Goal: Use online tool/utility: Utilize a website feature to perform a specific function

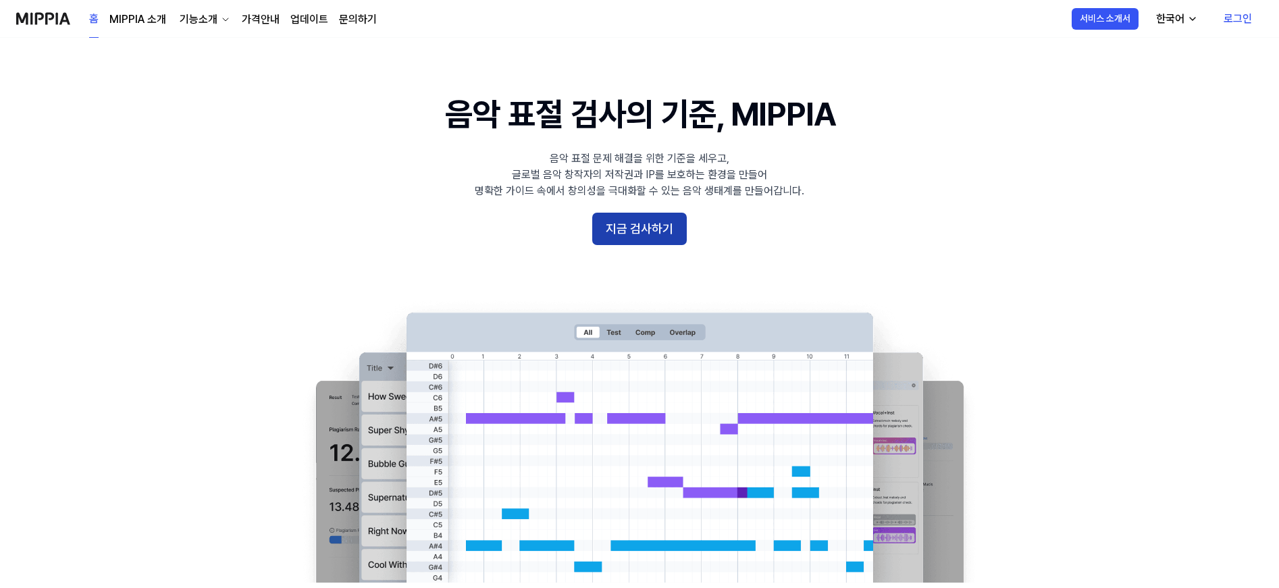
click at [638, 242] on button "지금 검사하기" at bounding box center [639, 229] width 95 height 32
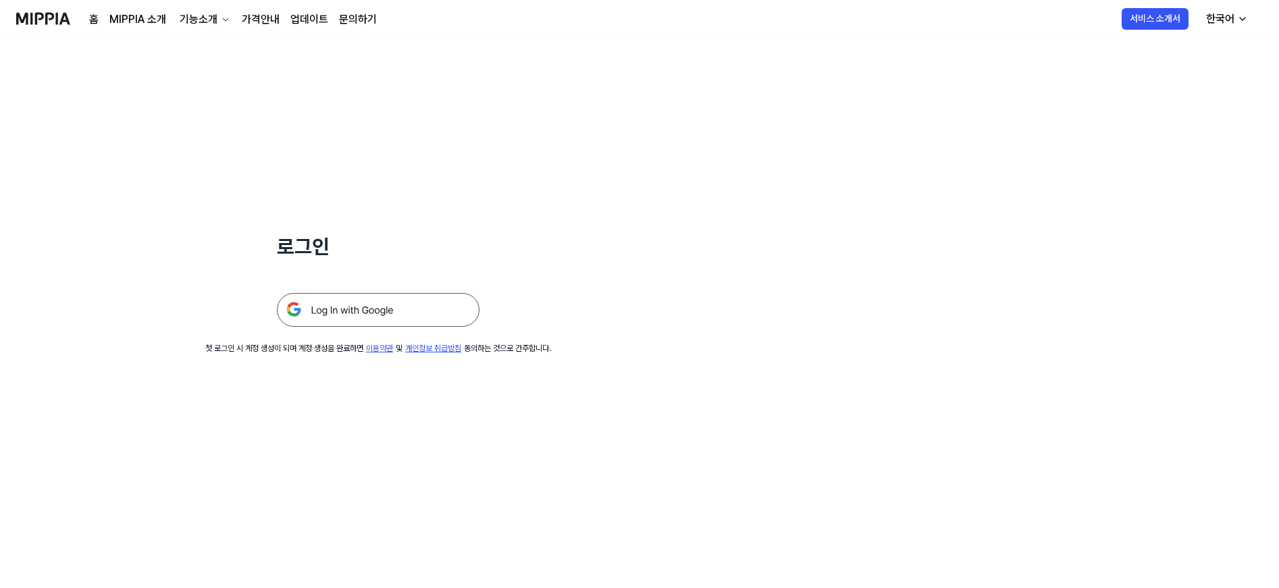
click at [425, 306] on img at bounding box center [378, 310] width 203 height 34
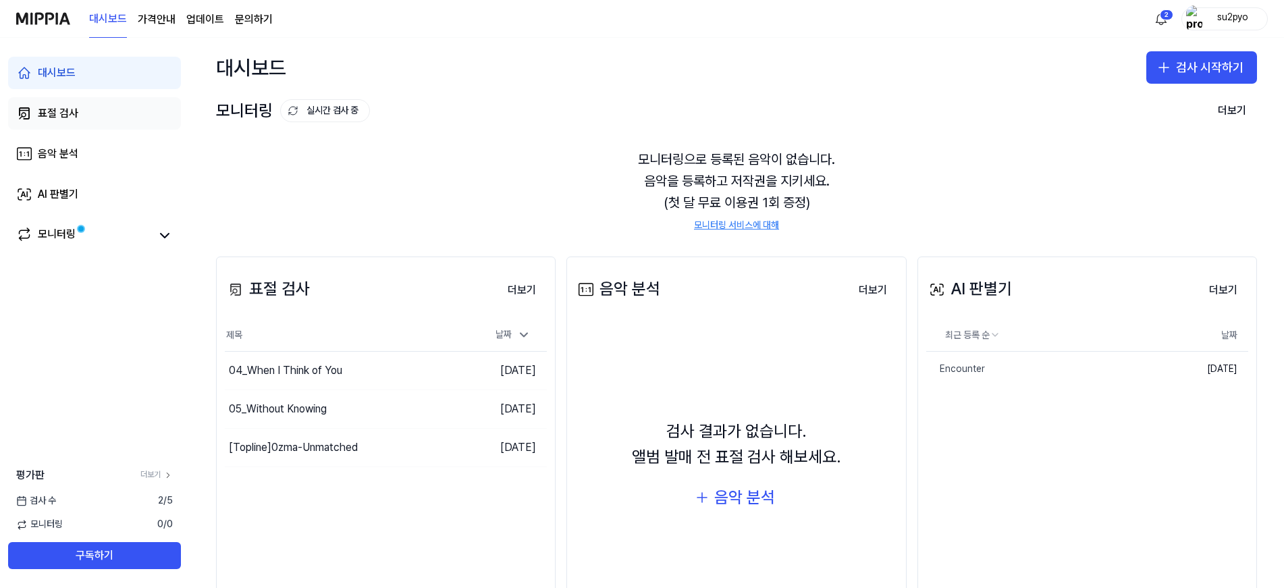
click at [82, 119] on link "표절 검사" at bounding box center [94, 113] width 173 height 32
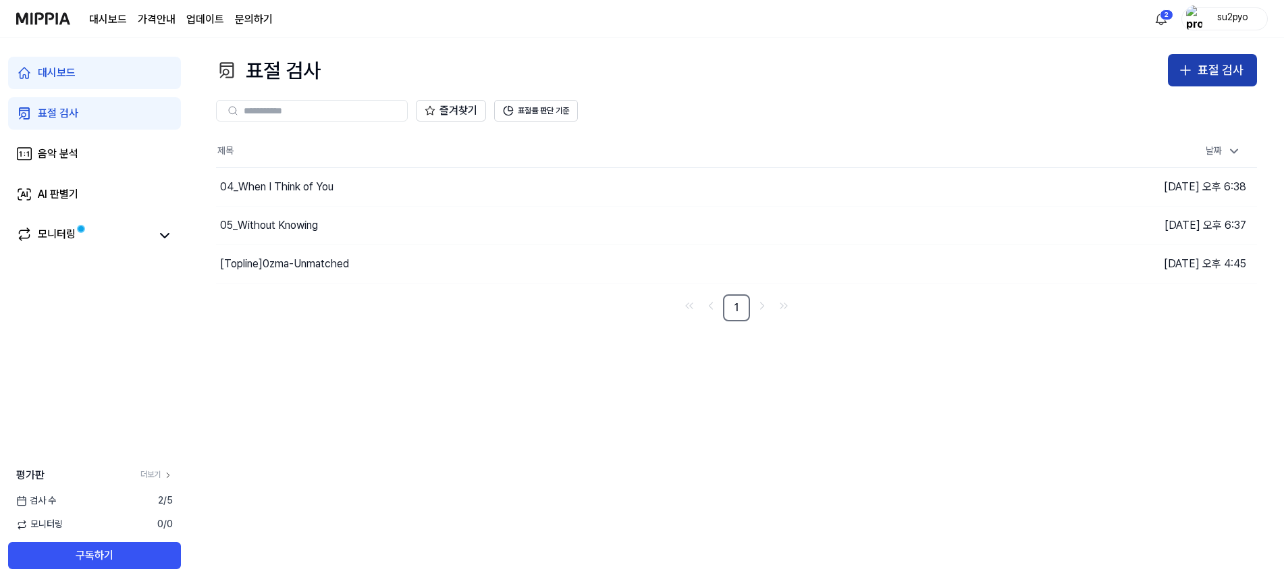
click at [1195, 82] on button "표절 검사" at bounding box center [1212, 70] width 89 height 32
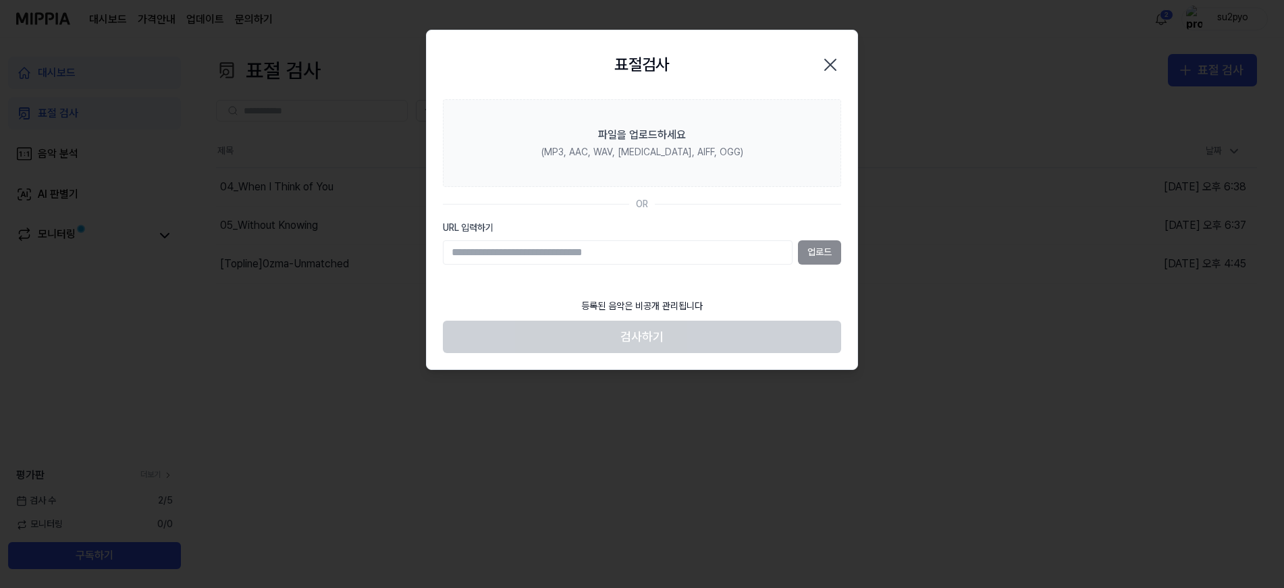
click at [829, 249] on div "업로드" at bounding box center [642, 252] width 398 height 24
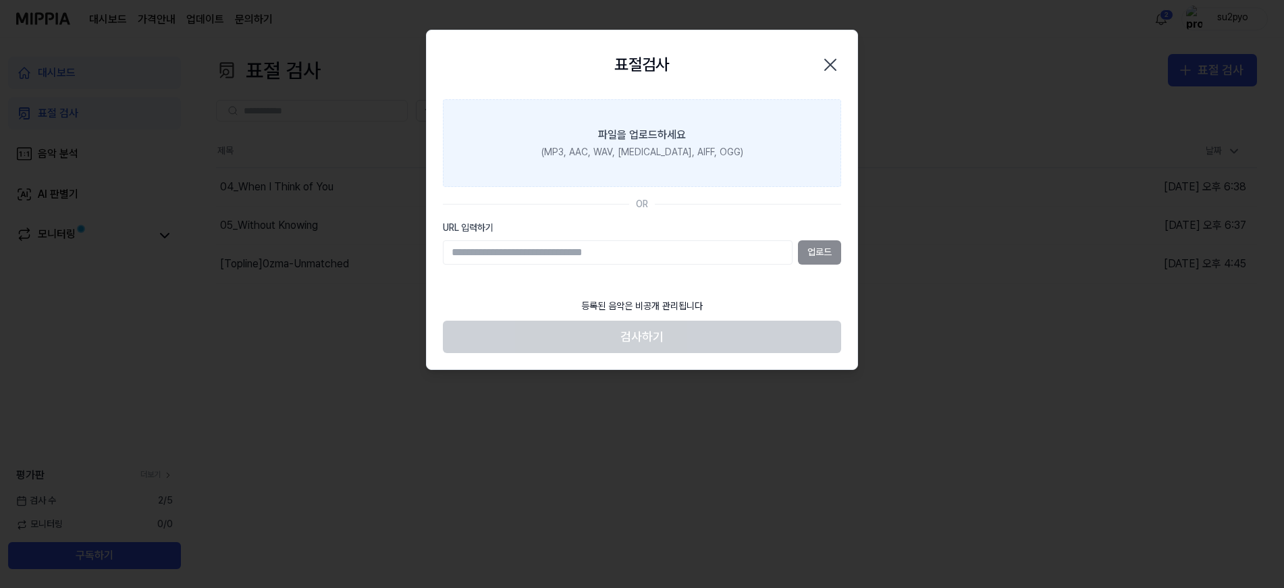
click at [614, 120] on label "파일을 업로드하세요 (MP3, AAC, WAV, [MEDICAL_DATA], AIFF, OGG)" at bounding box center [642, 143] width 398 height 88
click at [0, 0] on input "파일을 업로드하세요 (MP3, AAC, WAV, [MEDICAL_DATA], AIFF, OGG)" at bounding box center [0, 0] width 0 height 0
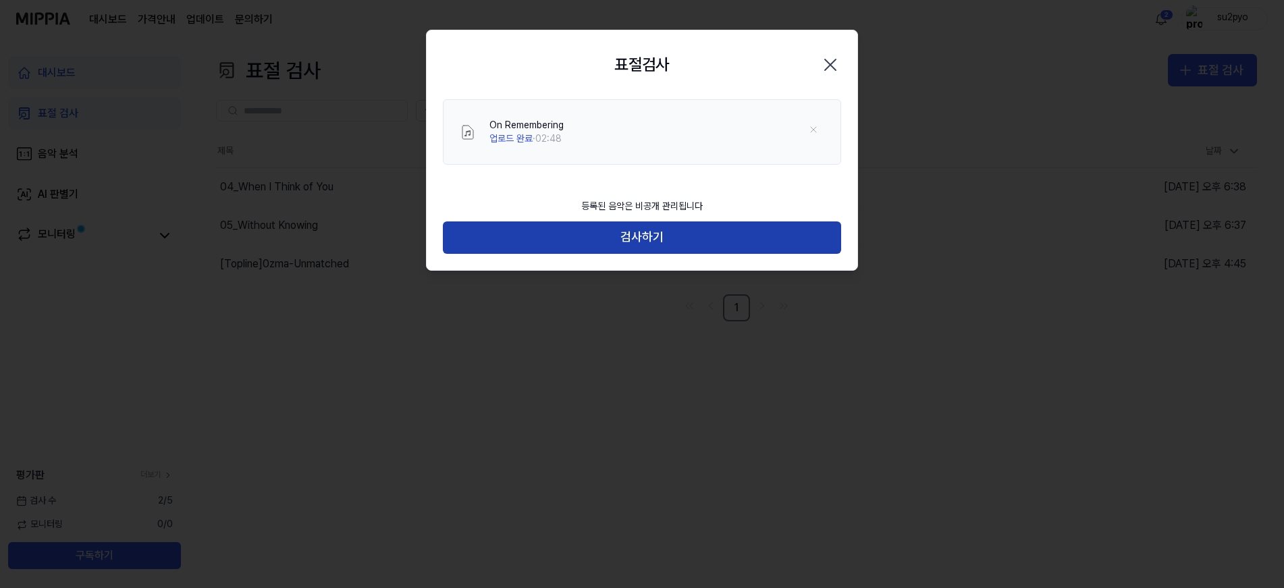
click at [615, 224] on button "검사하기" at bounding box center [642, 237] width 398 height 32
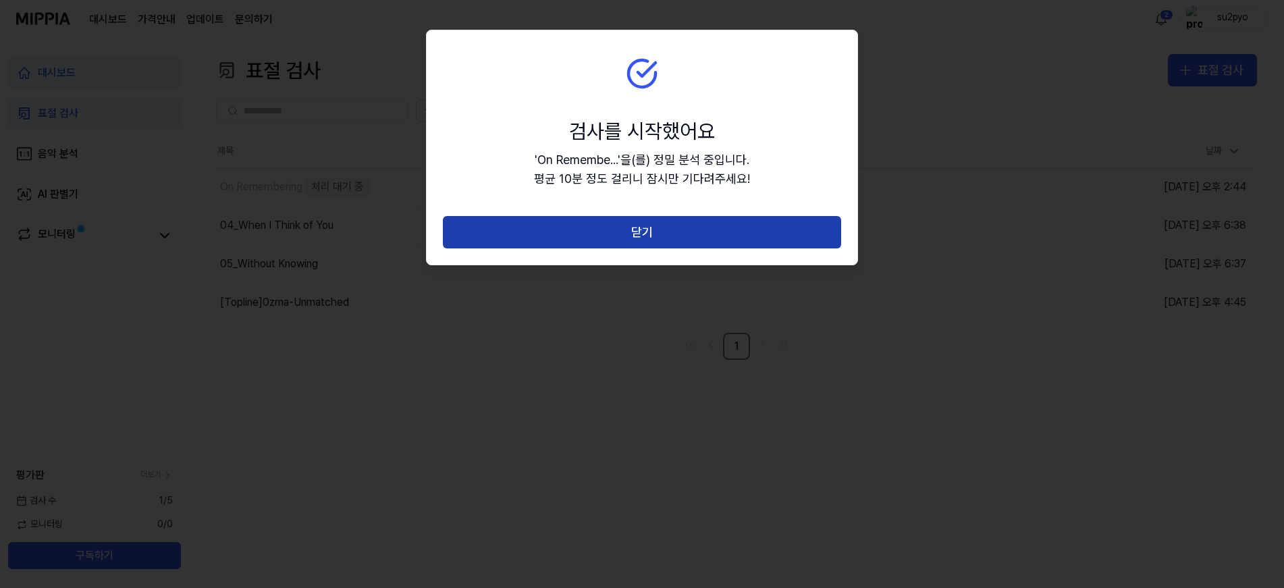
click at [615, 228] on button "닫기" at bounding box center [642, 232] width 398 height 32
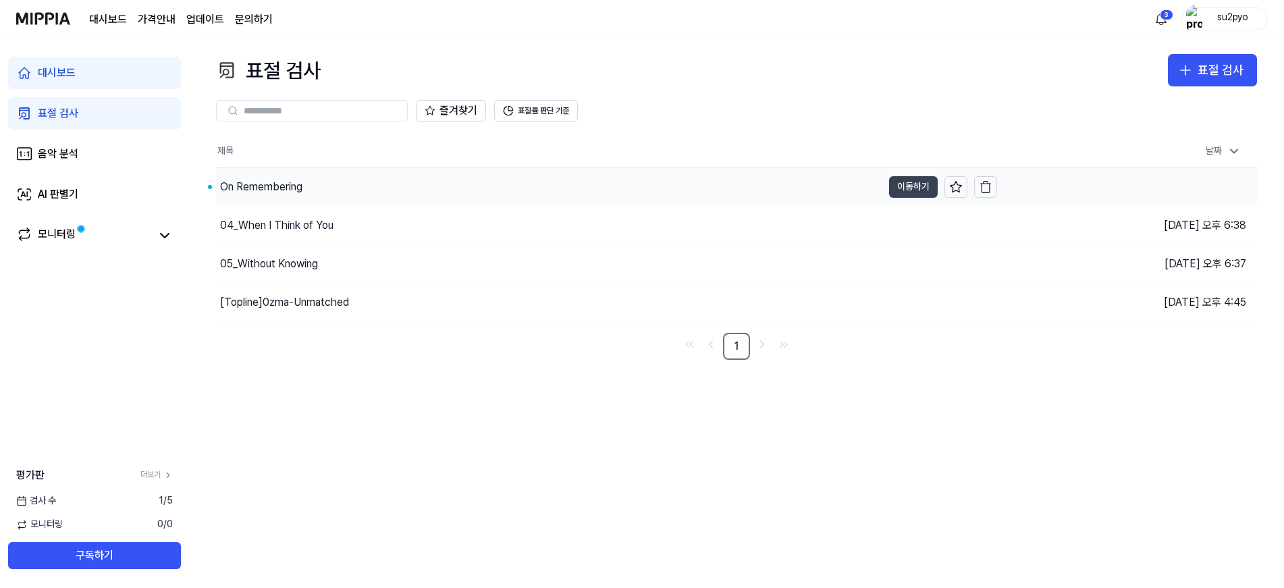
click at [912, 186] on button "이동하기" at bounding box center [913, 187] width 49 height 22
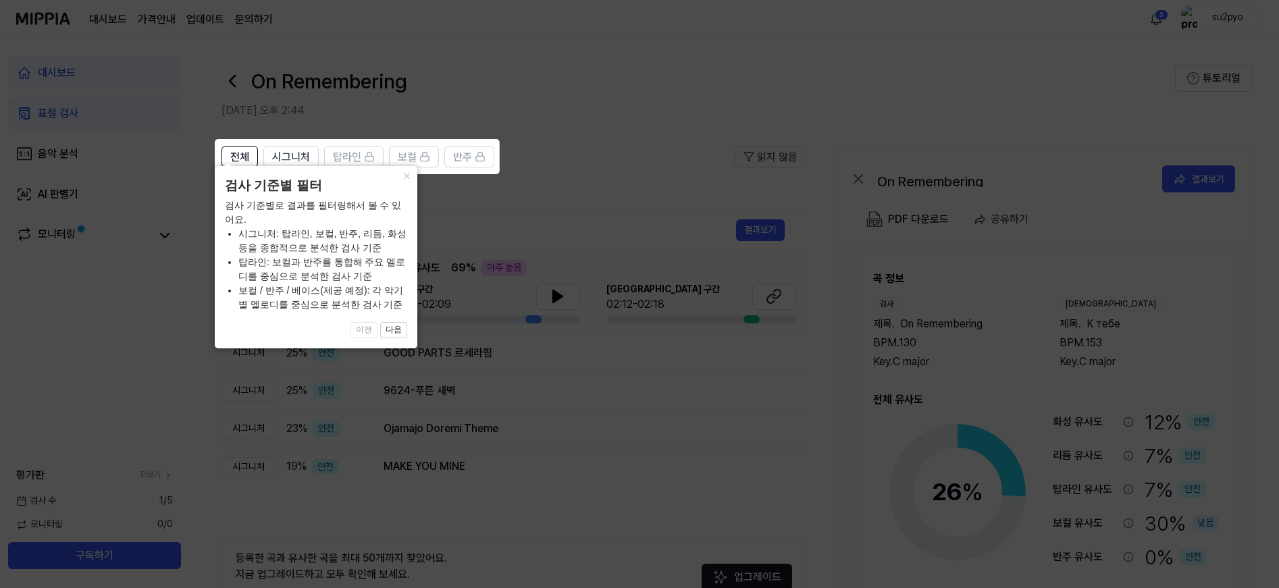
click at [648, 178] on icon at bounding box center [642, 294] width 1284 height 588
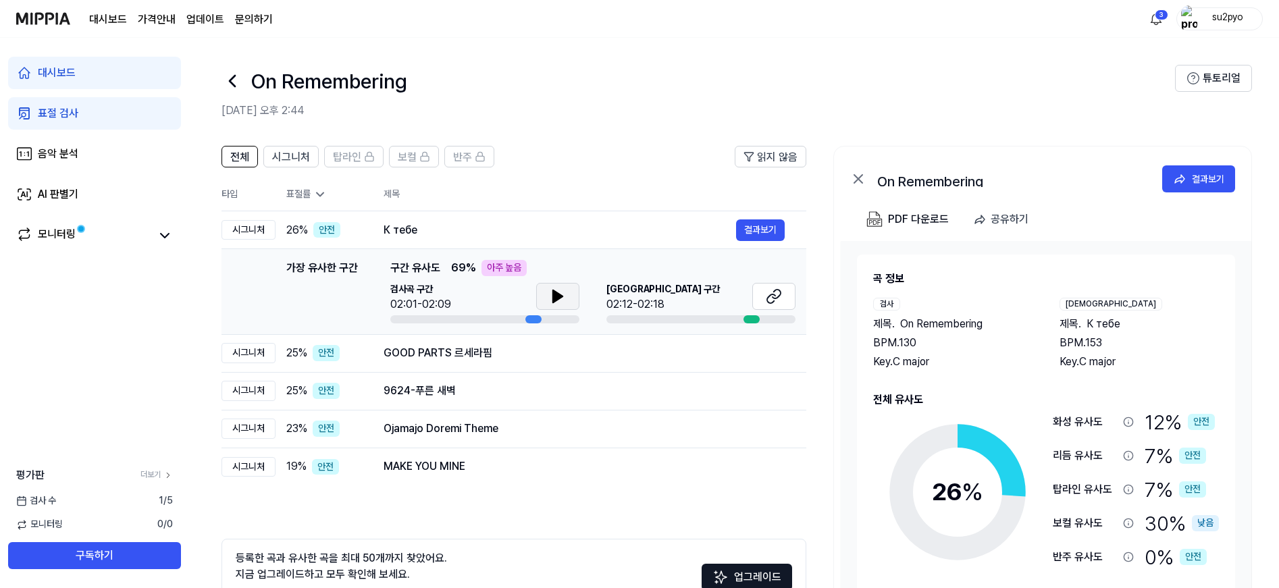
click at [544, 293] on button at bounding box center [557, 296] width 43 height 27
click at [557, 301] on icon at bounding box center [558, 296] width 16 height 16
click at [550, 298] on icon at bounding box center [558, 296] width 16 height 16
click at [758, 303] on button at bounding box center [773, 296] width 43 height 27
click at [748, 355] on button "결과보기" at bounding box center [760, 353] width 49 height 22
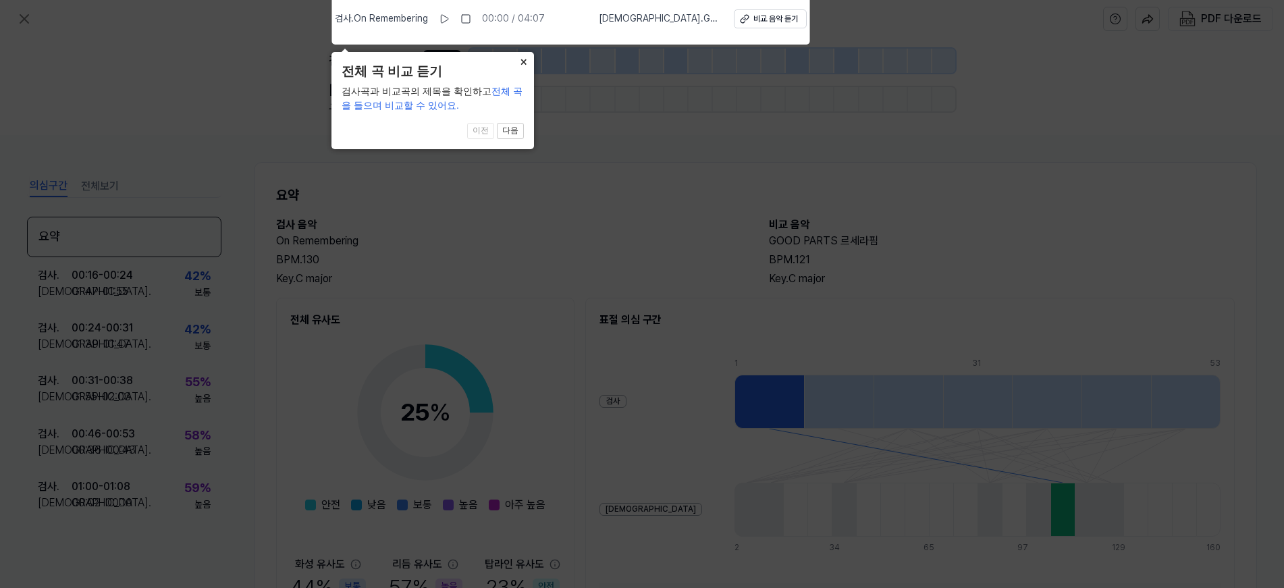
click at [527, 63] on button "×" at bounding box center [524, 61] width 22 height 19
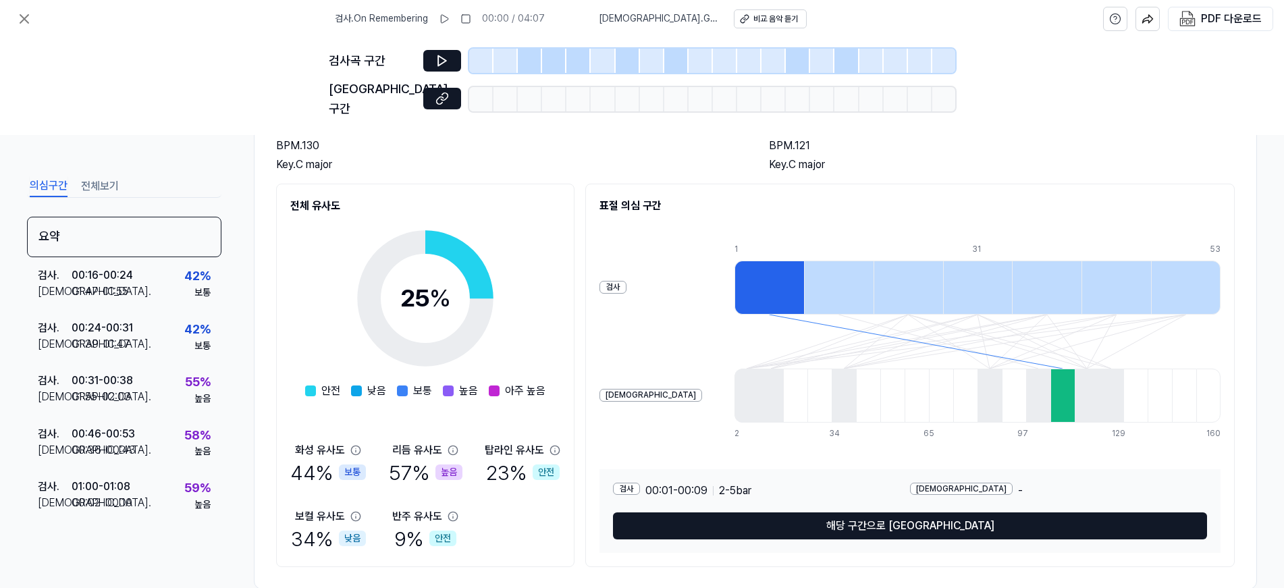
scroll to position [128, 0]
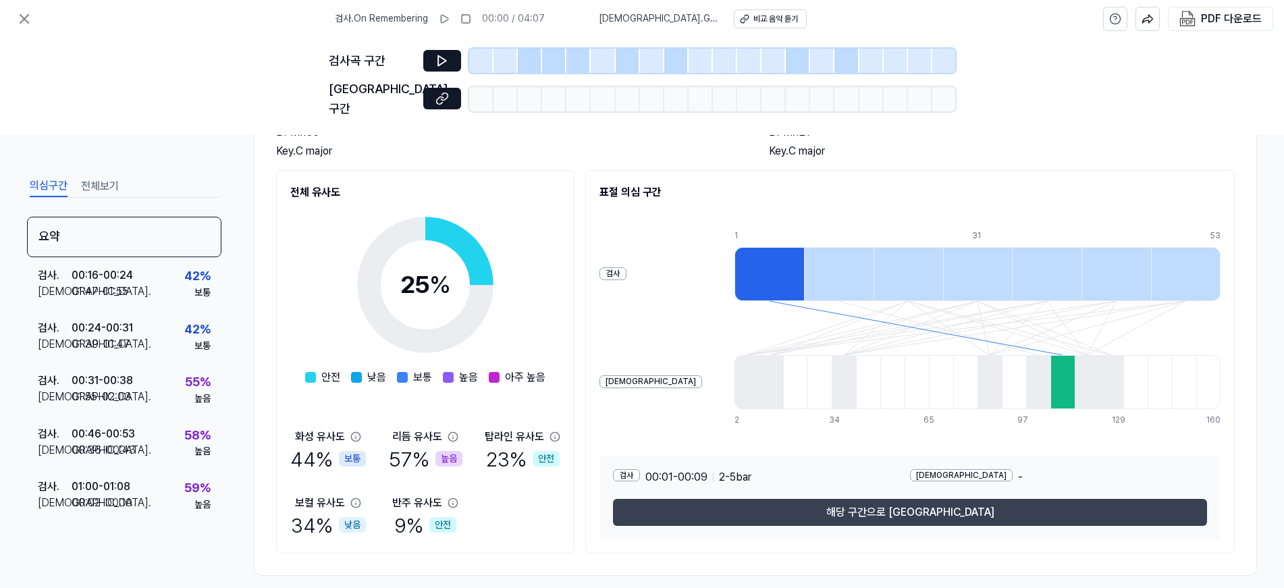
click at [888, 502] on button "해당 구간으로 [GEOGRAPHIC_DATA]" at bounding box center [910, 512] width 594 height 27
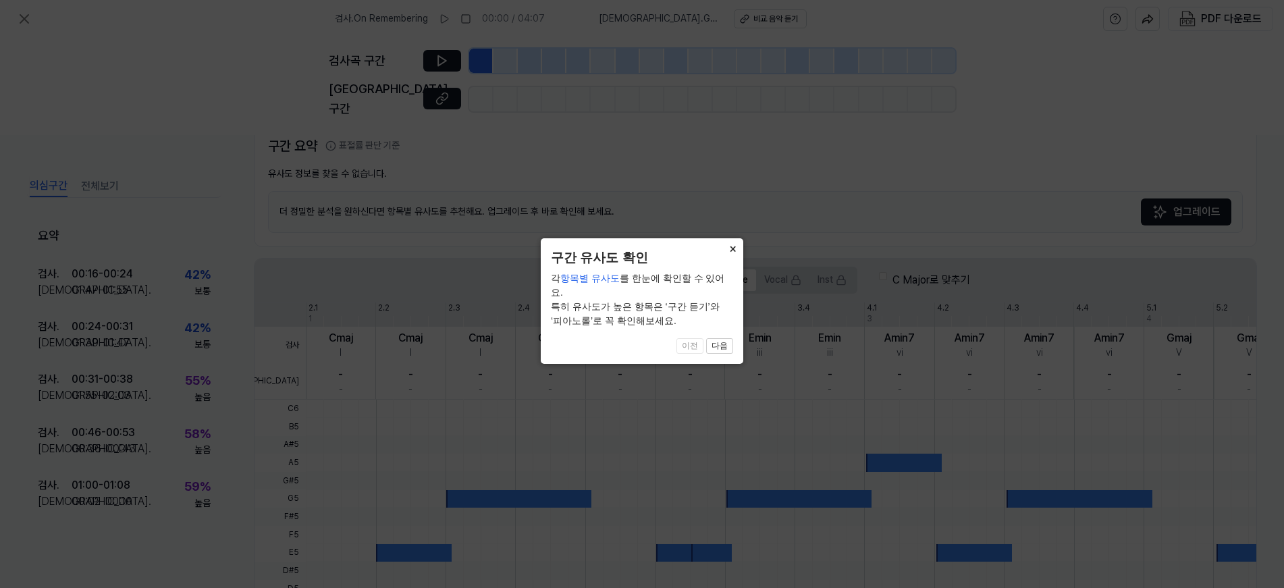
click at [729, 249] on button "×" at bounding box center [733, 247] width 22 height 19
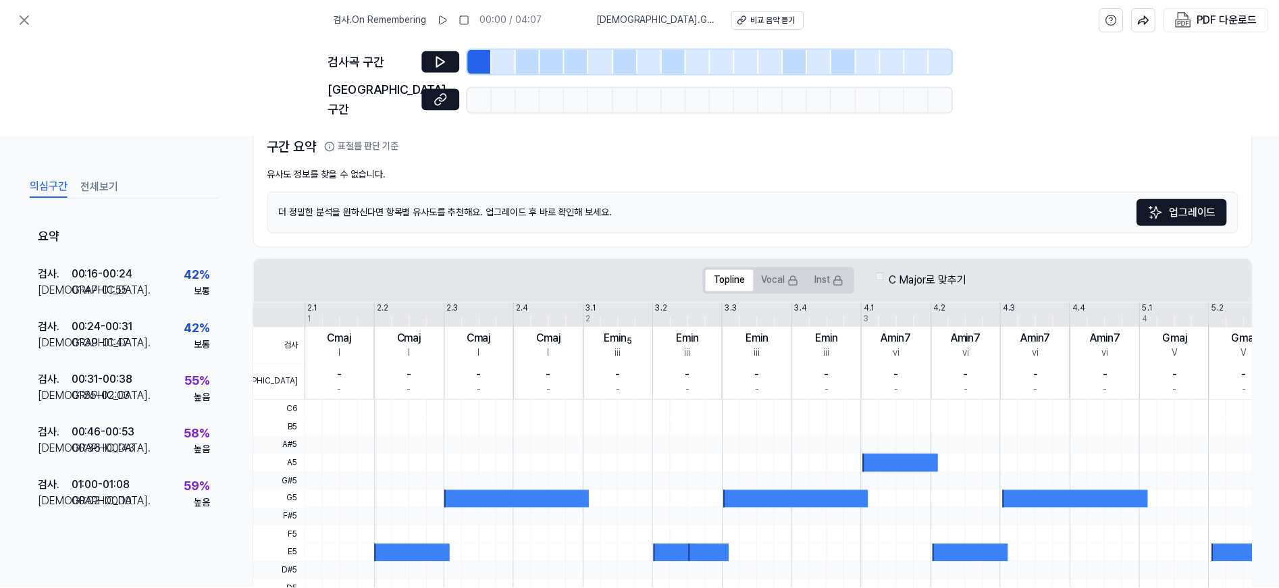
scroll to position [309, 0]
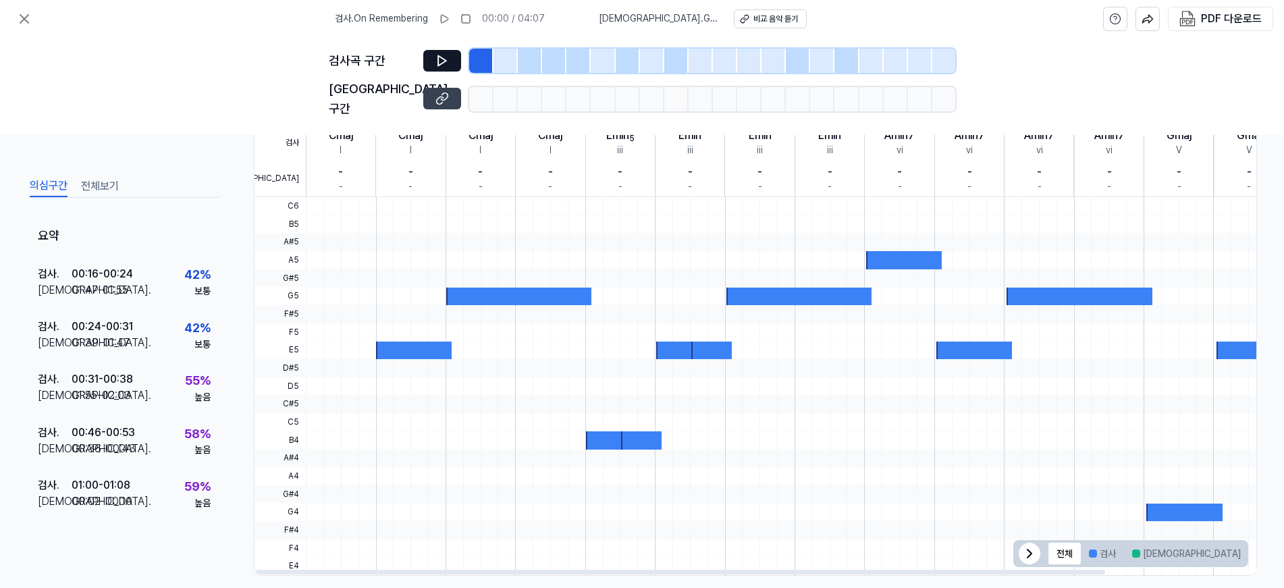
click at [442, 93] on icon at bounding box center [444, 96] width 7 height 7
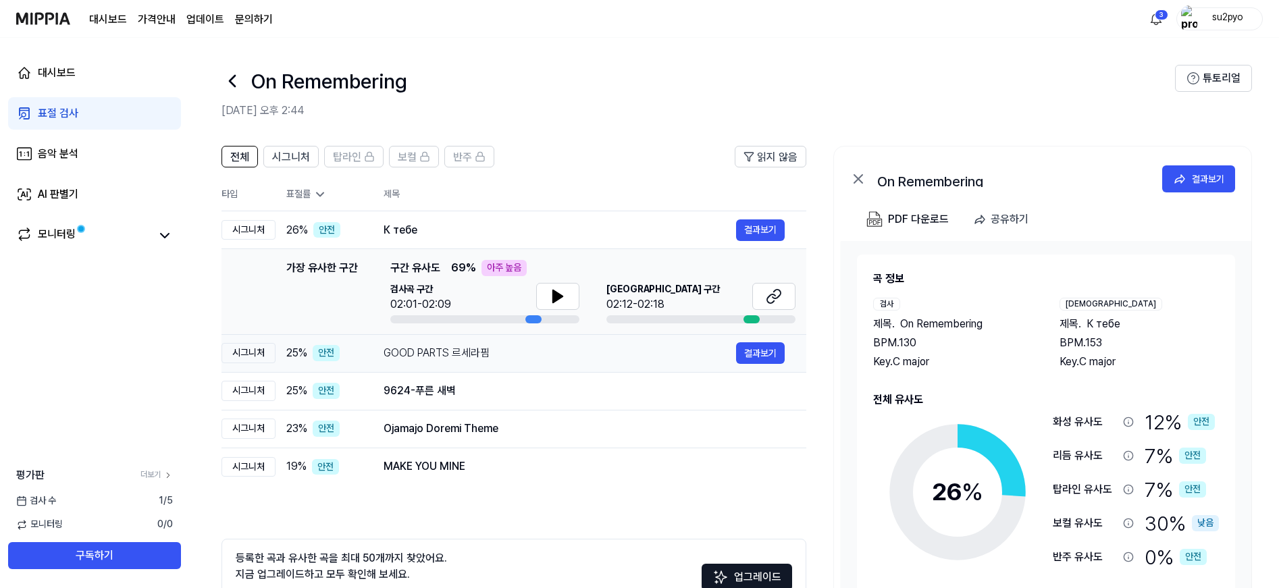
click at [366, 363] on td "GOOD PARTS 르세라핌 결과보기" at bounding box center [584, 353] width 444 height 38
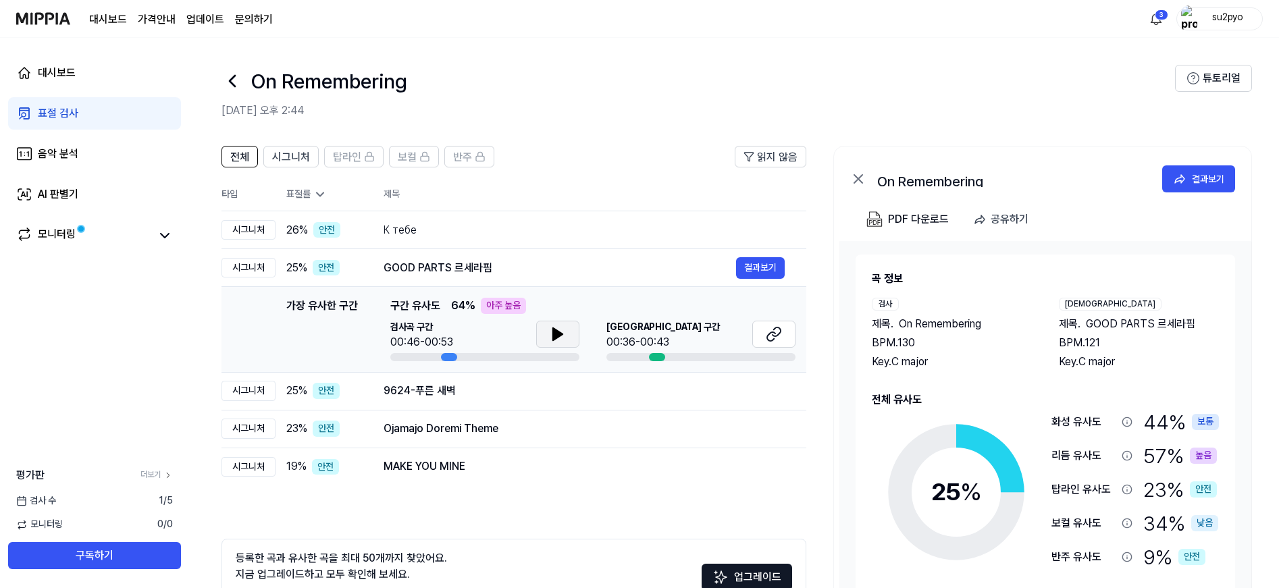
click at [563, 324] on button at bounding box center [557, 334] width 43 height 27
click at [548, 335] on button at bounding box center [557, 334] width 43 height 27
click at [761, 329] on button at bounding box center [773, 334] width 43 height 27
click at [492, 392] on div "9624-푸른 새벽" at bounding box center [560, 391] width 352 height 16
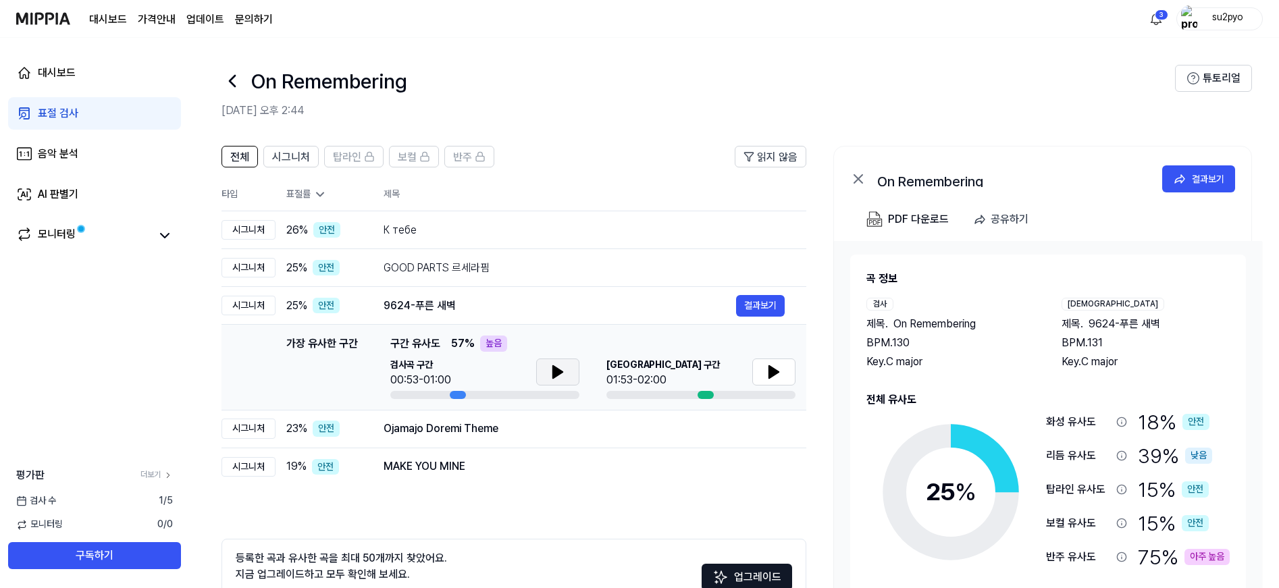
click at [560, 369] on icon at bounding box center [558, 372] width 16 height 16
click at [764, 371] on button at bounding box center [773, 372] width 43 height 27
click at [550, 439] on div "Ojamajo Doremi Theme 결과보기" at bounding box center [584, 429] width 401 height 22
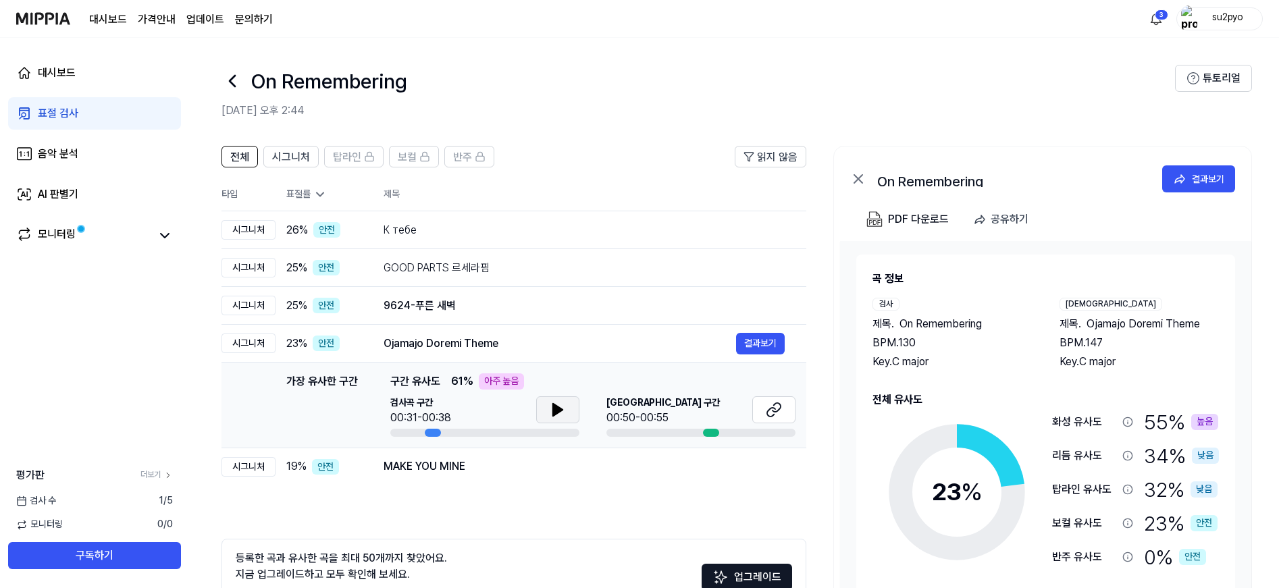
click at [552, 417] on icon at bounding box center [558, 410] width 16 height 16
click at [774, 417] on icon at bounding box center [774, 410] width 16 height 16
click at [521, 463] on div "MAKE YOU MINE" at bounding box center [560, 467] width 352 height 16
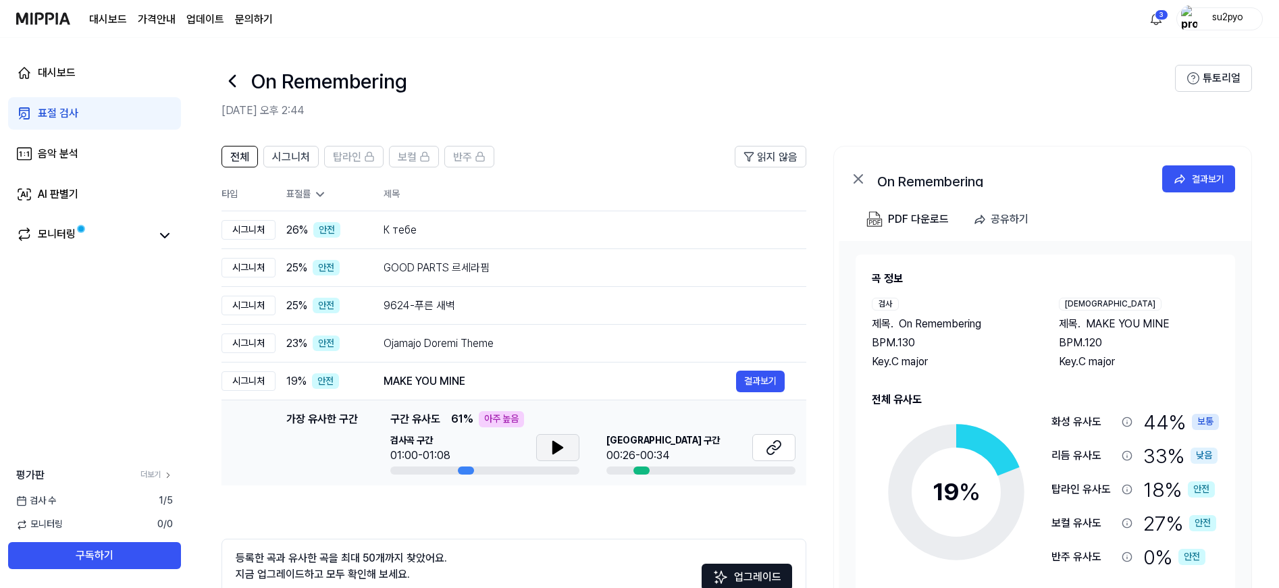
click at [538, 442] on button at bounding box center [557, 447] width 43 height 27
click at [768, 450] on icon at bounding box center [774, 448] width 16 height 16
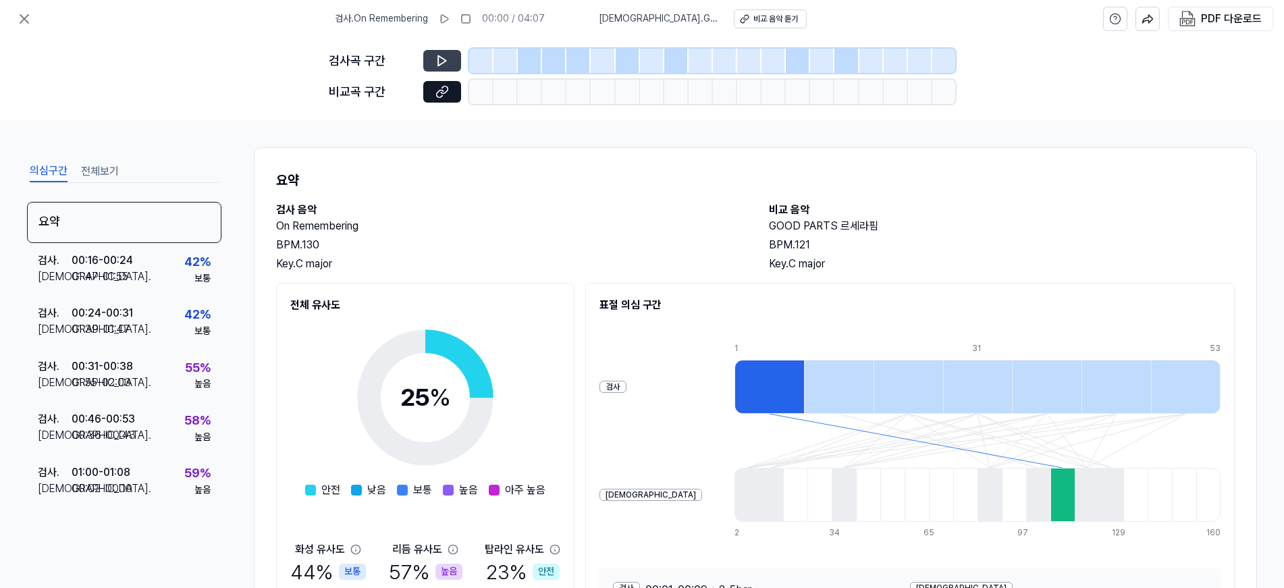
click at [448, 62] on icon at bounding box center [443, 61] width 14 height 14
